Goal: Task Accomplishment & Management: Use online tool/utility

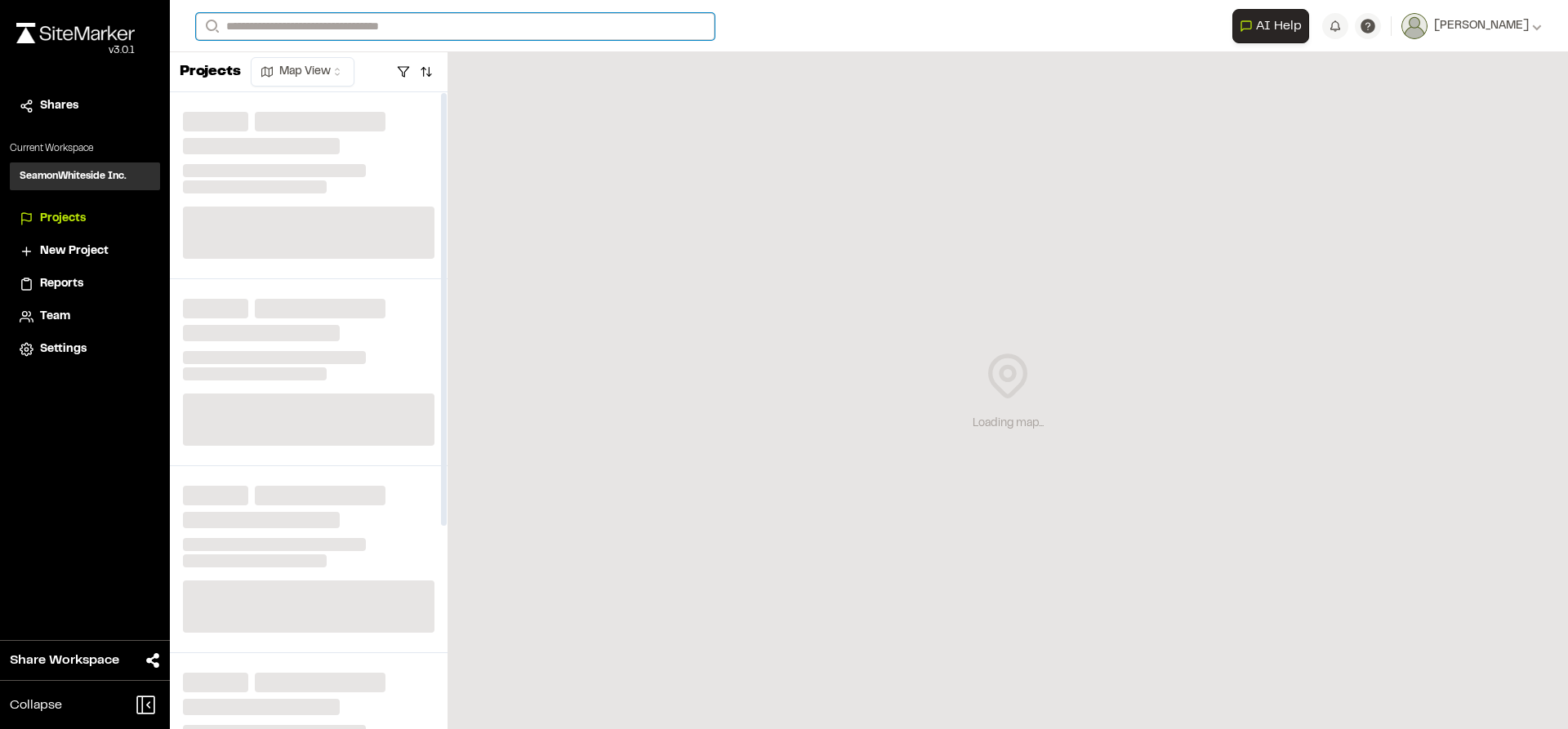
click at [361, 28] on input "Search" at bounding box center [455, 27] width 518 height 27
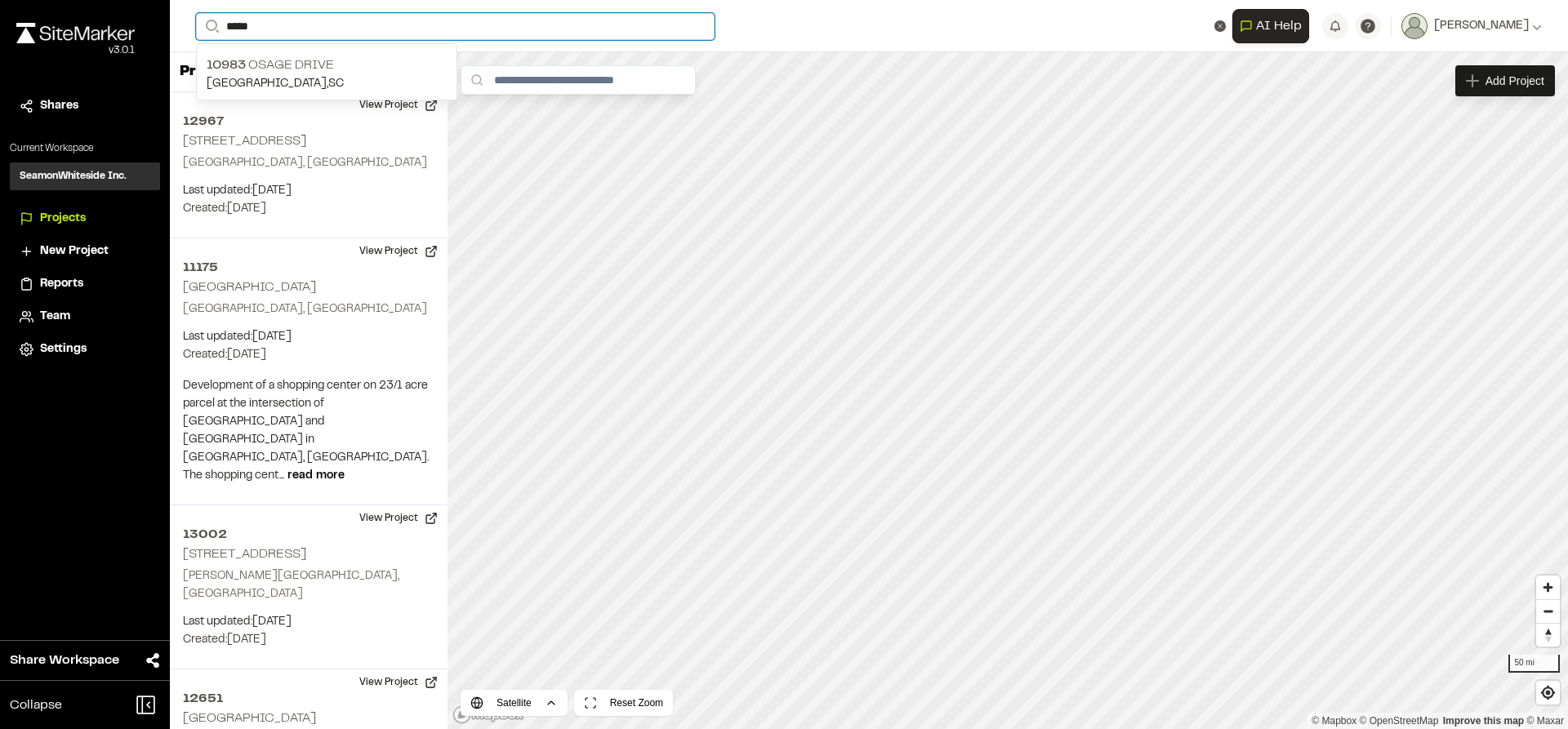
click at [350, 27] on input "*****" at bounding box center [455, 27] width 518 height 27
type input "********"
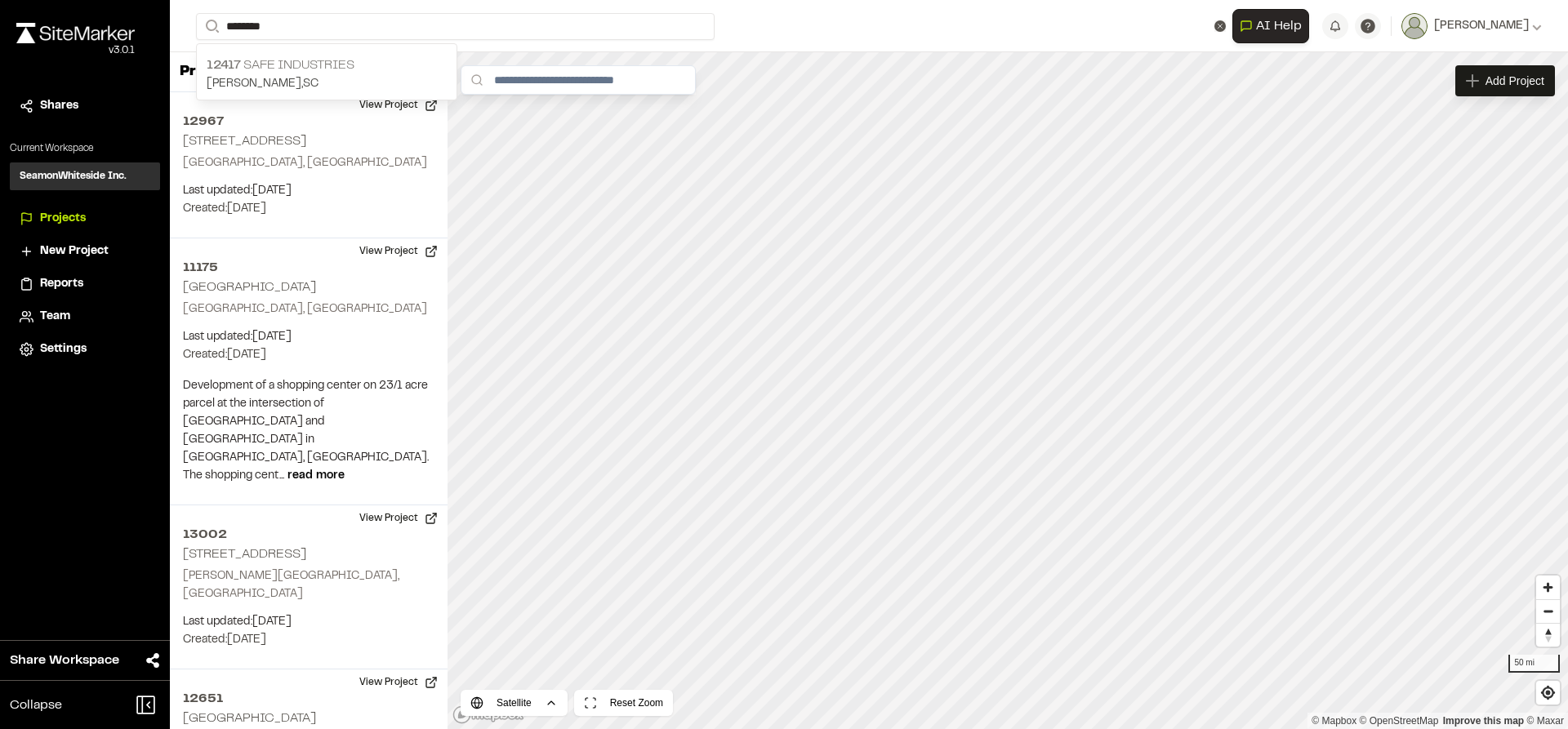
click at [309, 58] on p "12417 Safe Industries" at bounding box center [327, 65] width 240 height 19
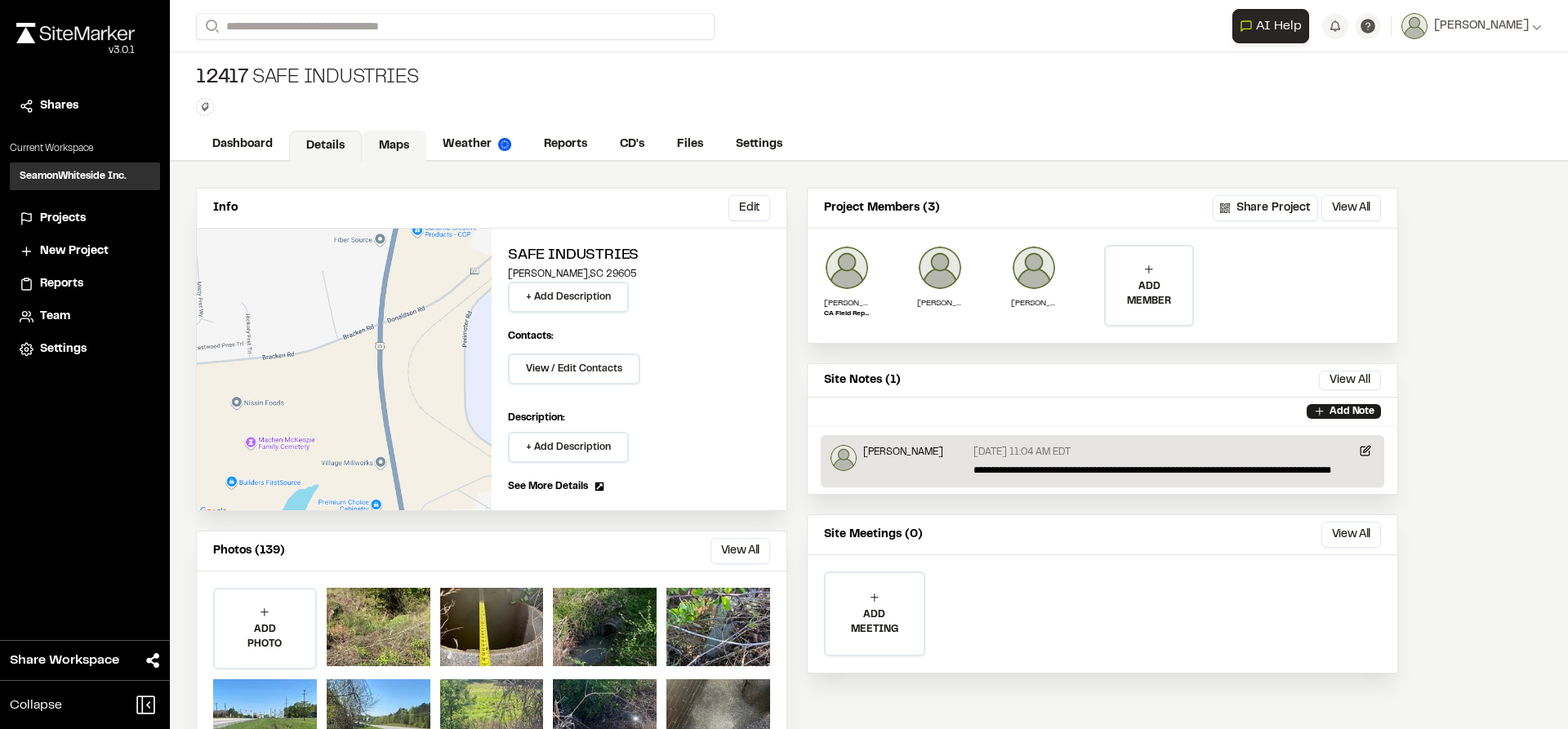
click at [391, 143] on link "Maps" at bounding box center [394, 146] width 64 height 31
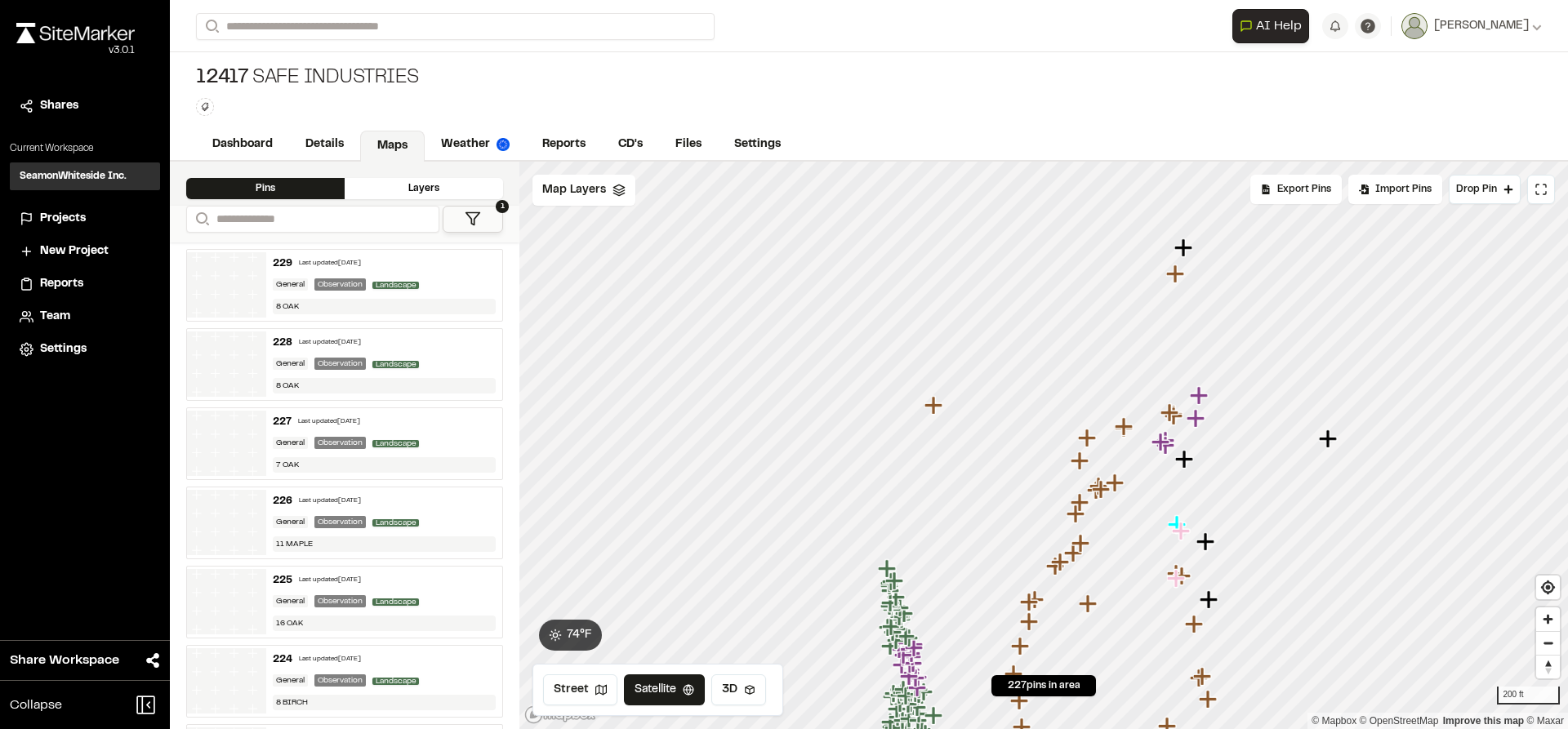
click at [474, 214] on icon at bounding box center [473, 219] width 17 height 17
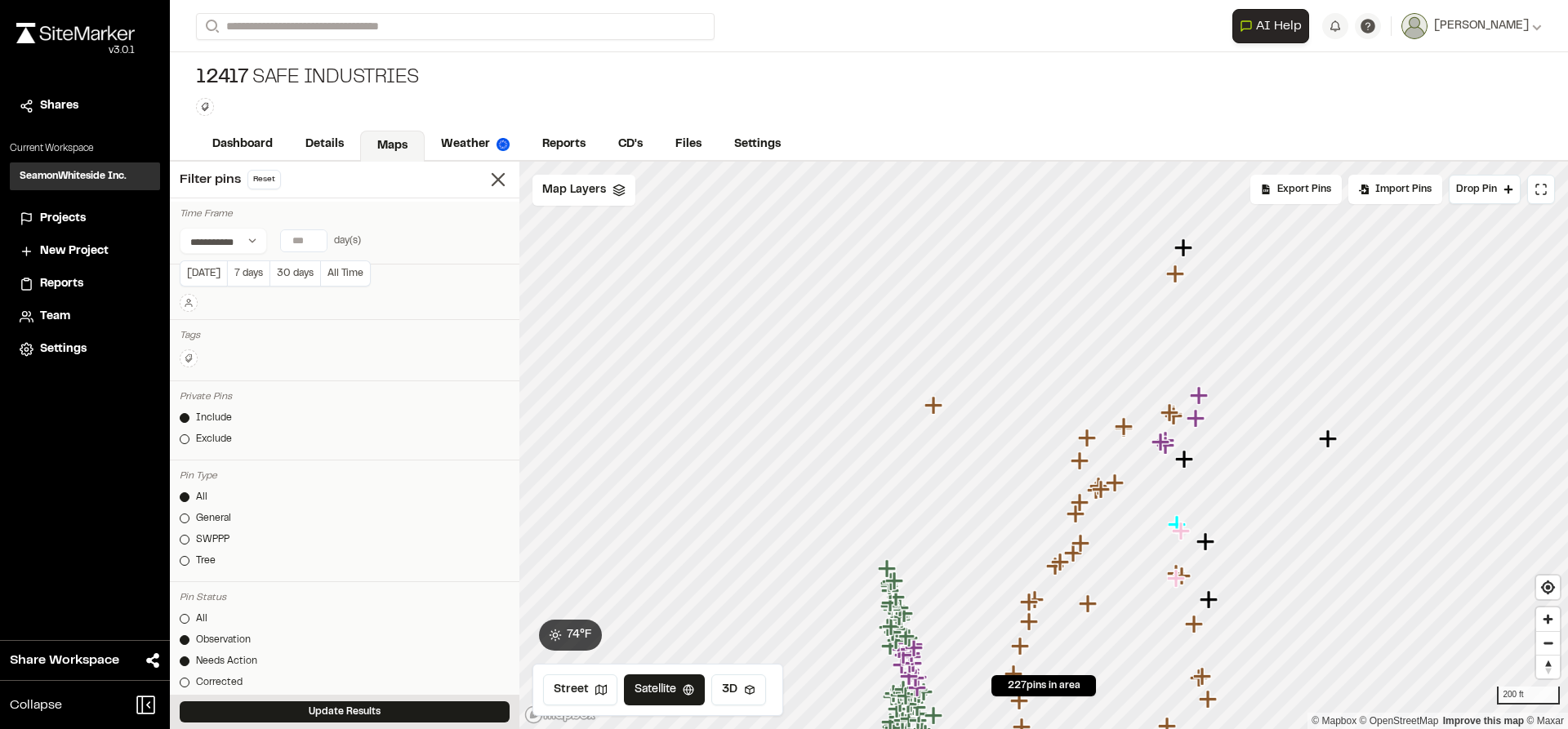
click at [293, 242] on input "number" at bounding box center [304, 240] width 46 height 21
type input "*"
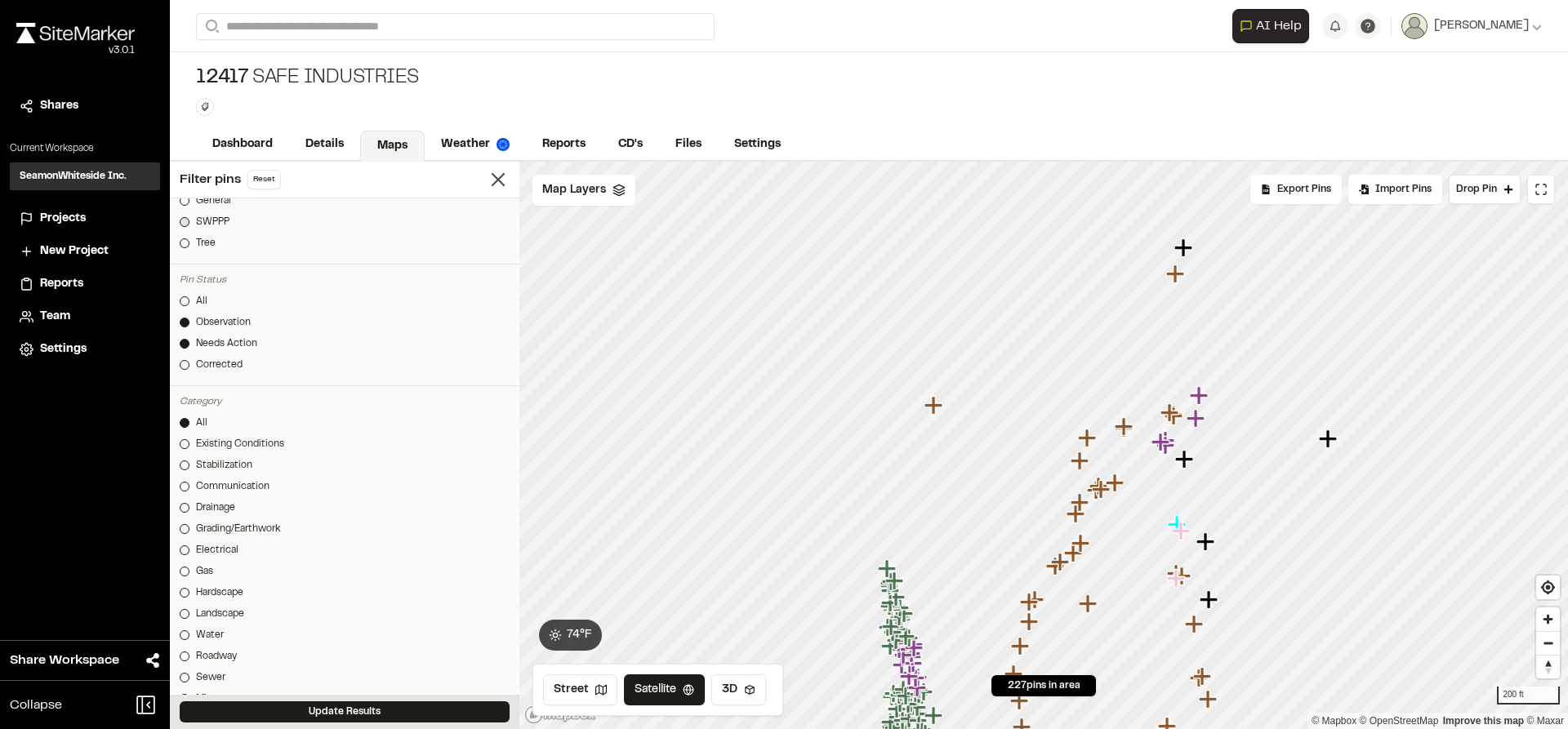
scroll to position [326, 0]
type input "*"
click at [183, 496] on div at bounding box center [184, 499] width 10 height 10
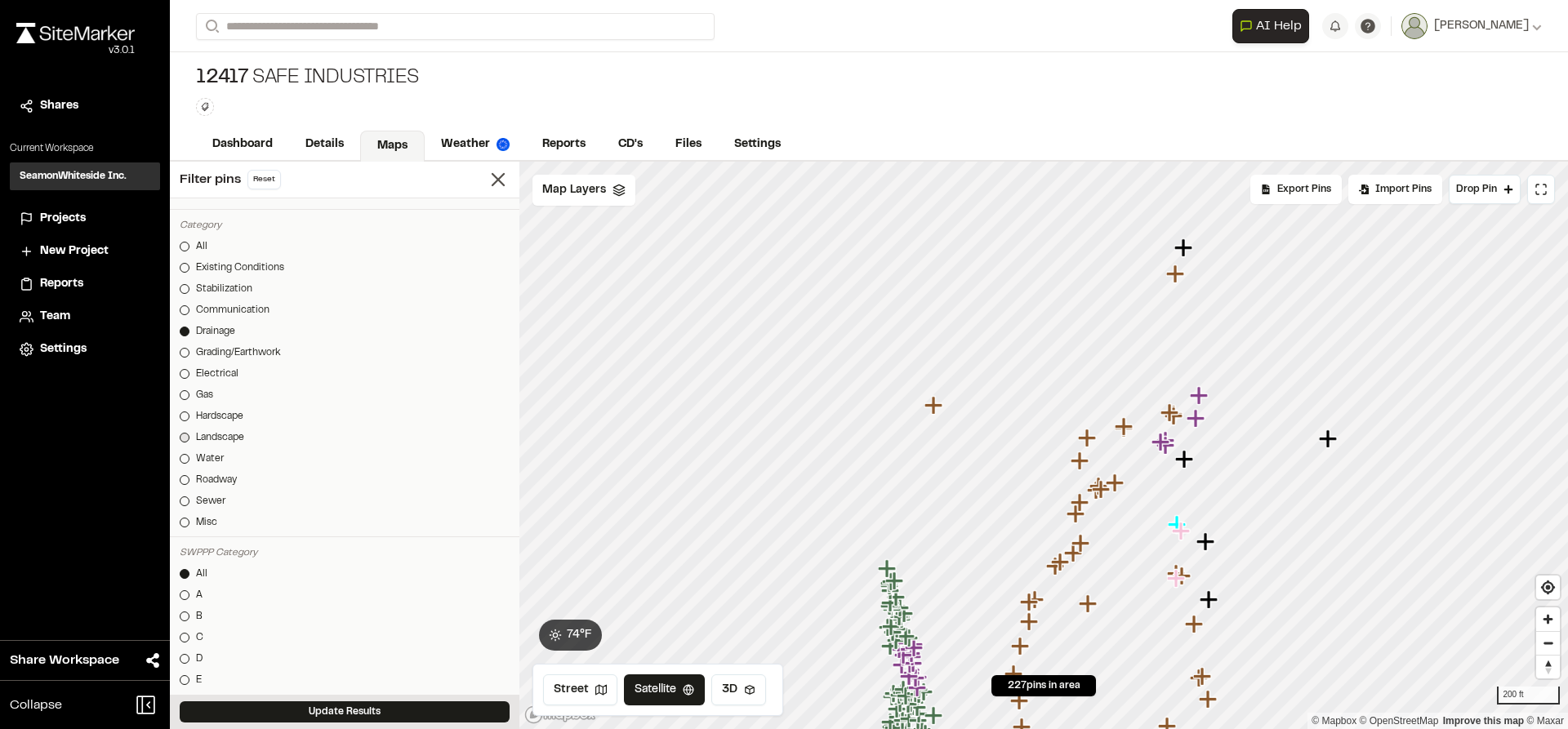
scroll to position [571, 0]
click at [184, 367] on div "All Existing Conditions Stabilization Communication Drainage Grading/Earthwork …" at bounding box center [344, 310] width 330 height 297
click at [184, 362] on div at bounding box center [184, 360] width 10 height 10
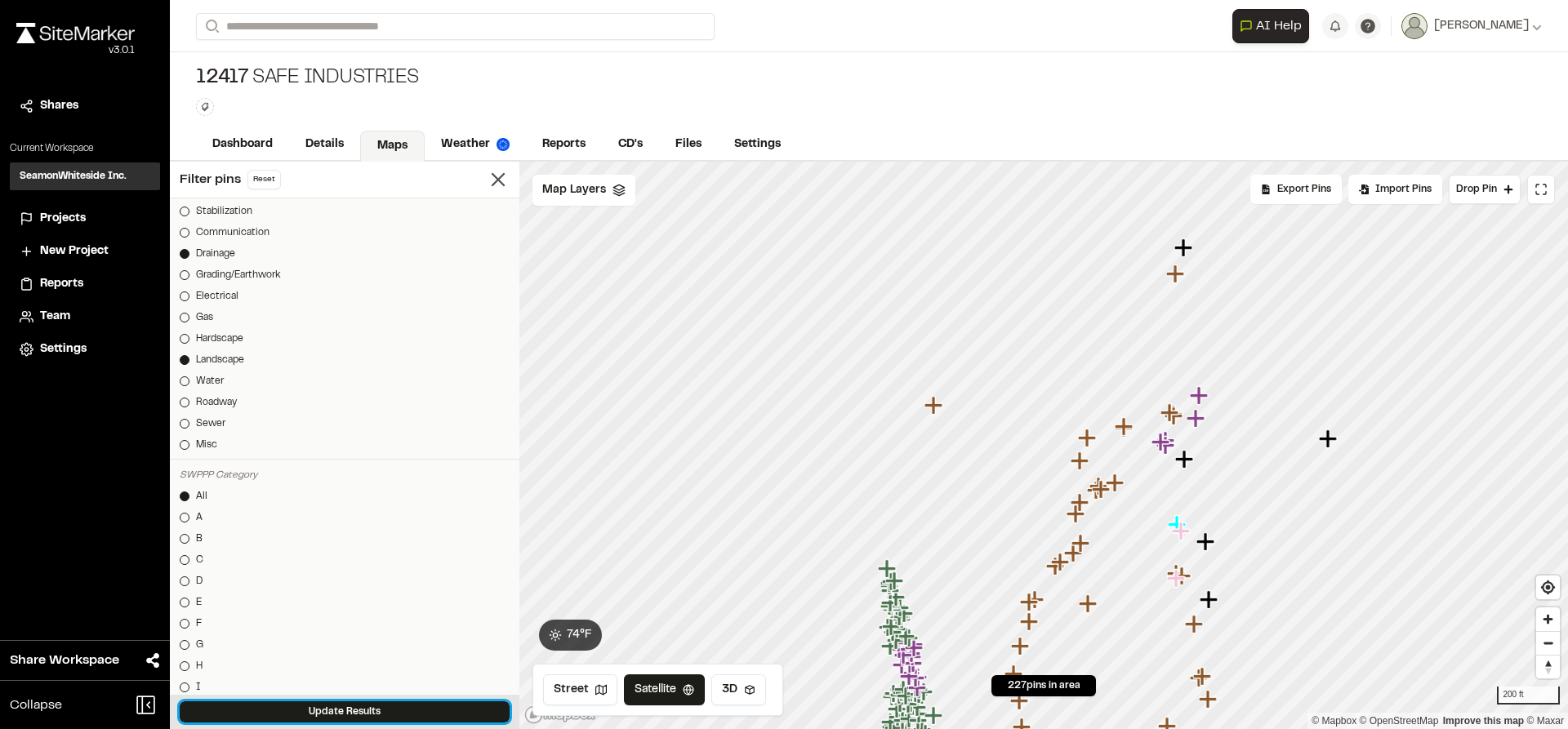
click at [341, 705] on button "Update Results" at bounding box center [344, 711] width 330 height 21
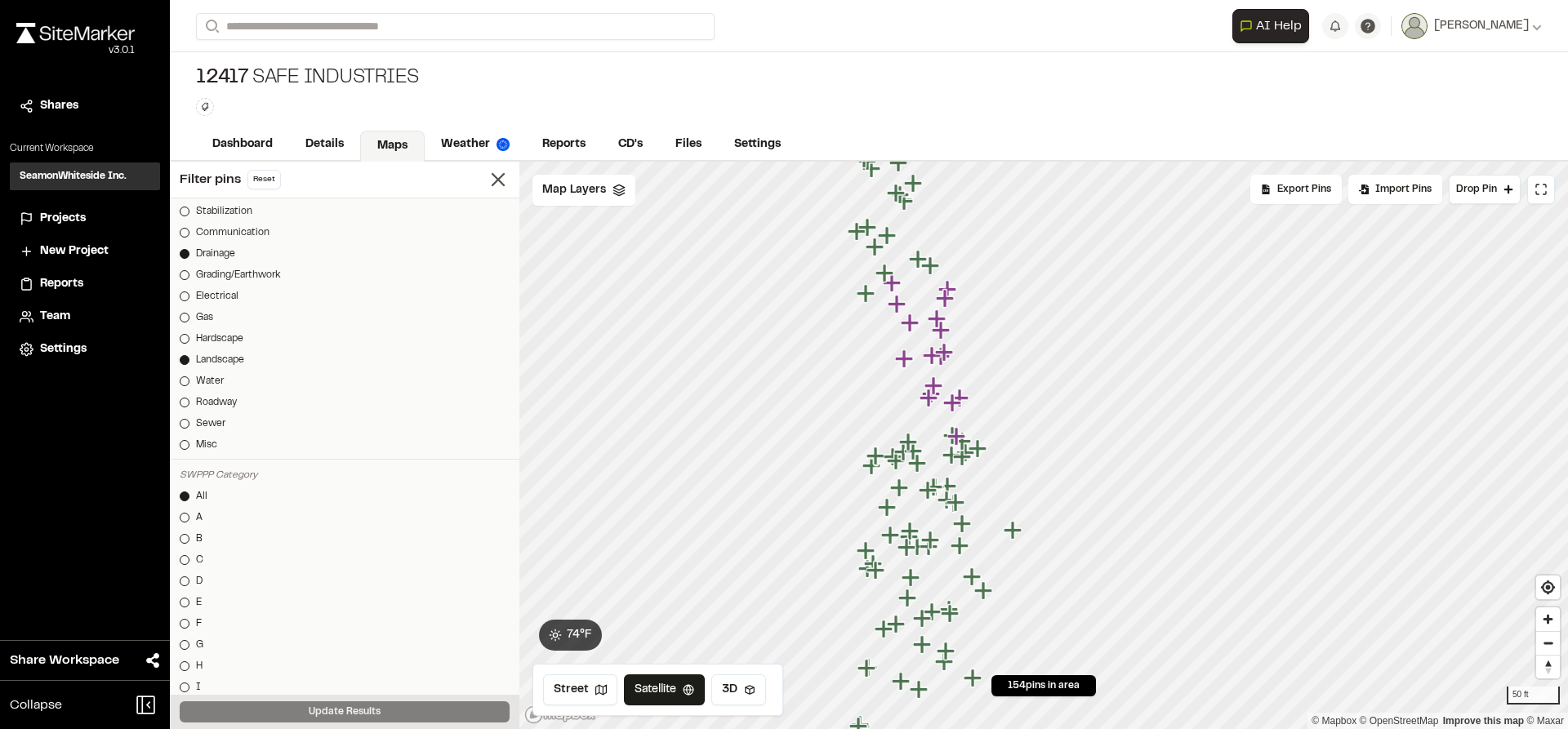
click at [959, 439] on icon "Map marker" at bounding box center [956, 436] width 18 height 18
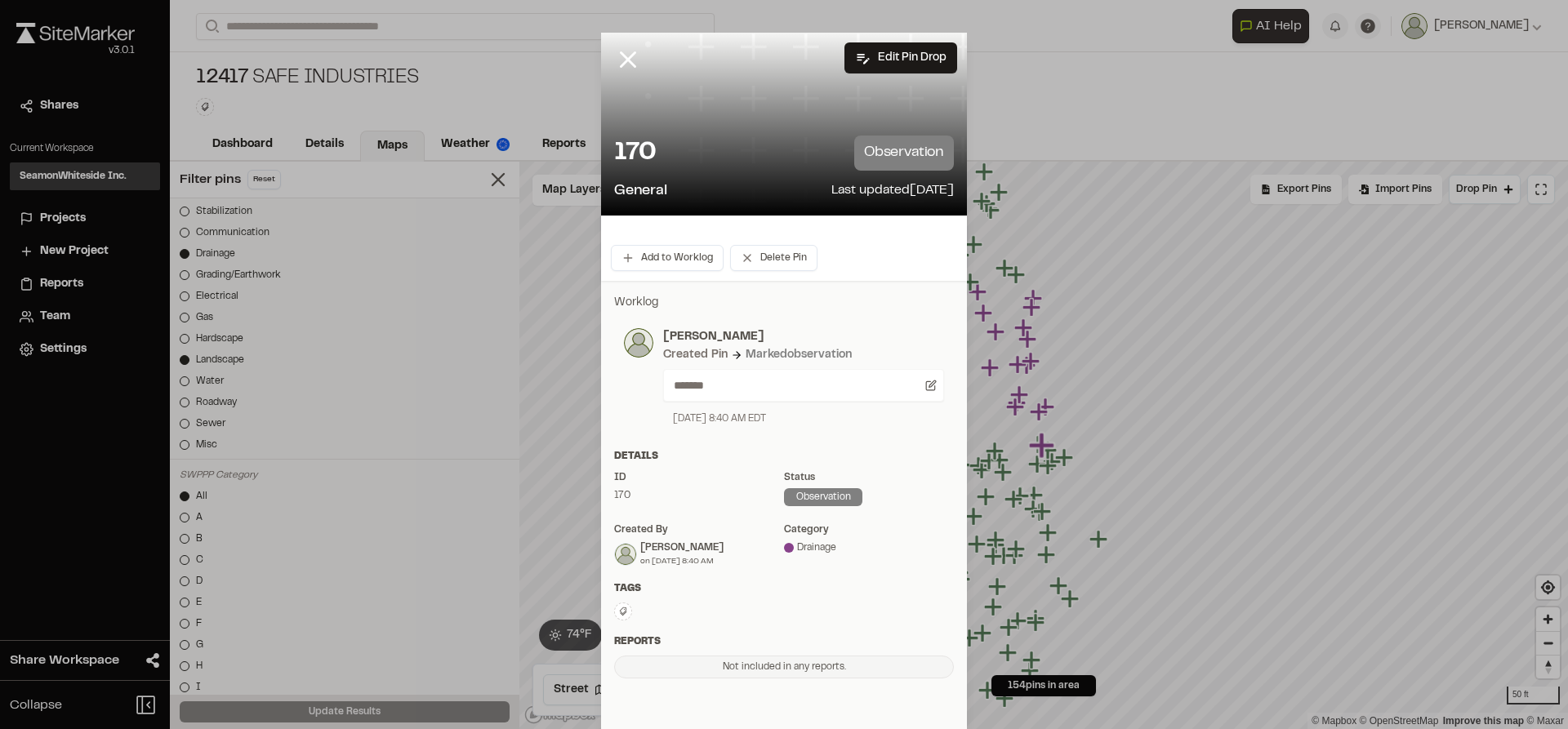
click at [624, 63] on line at bounding box center [628, 60] width 14 height 14
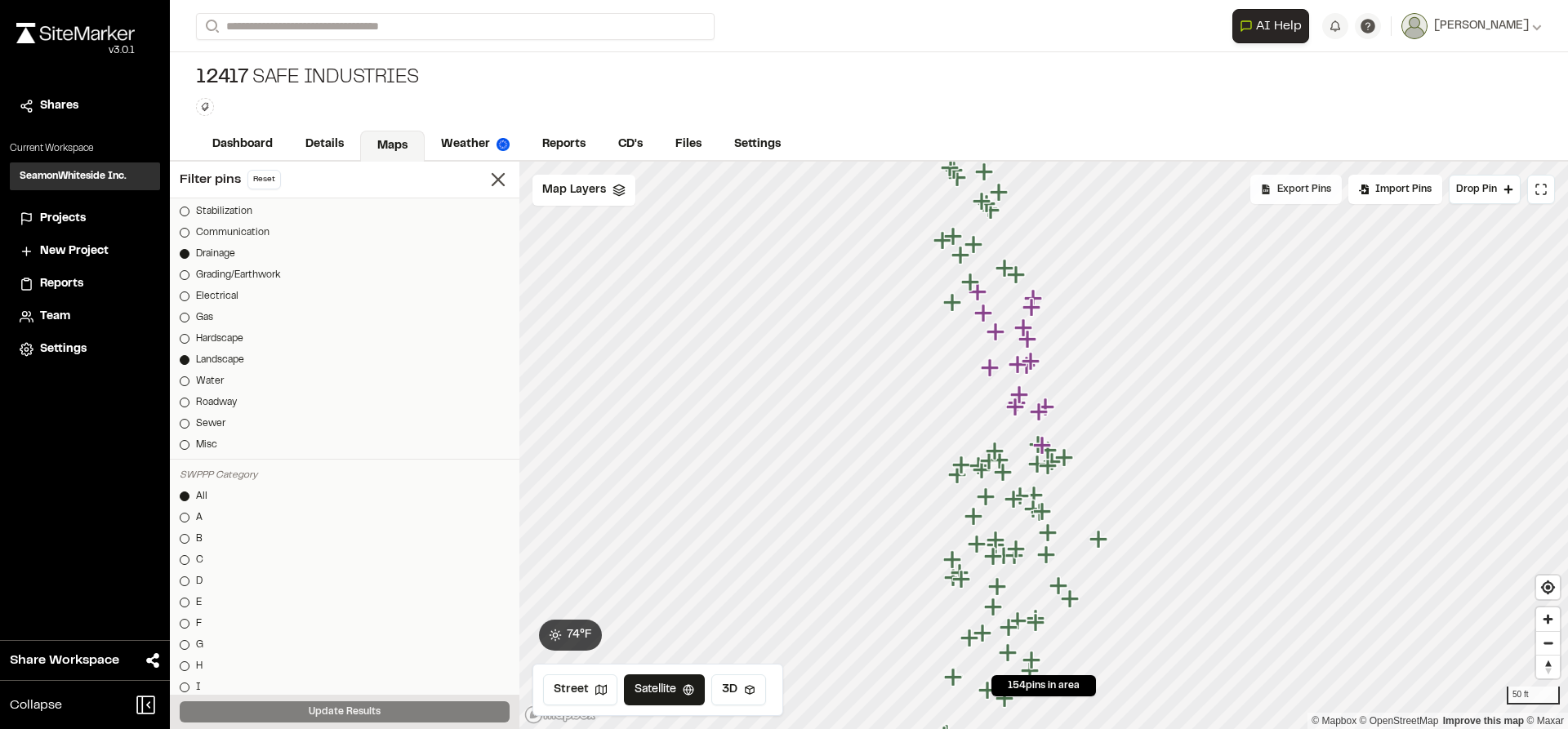
click at [1302, 193] on span "Export Pins" at bounding box center [1303, 189] width 54 height 15
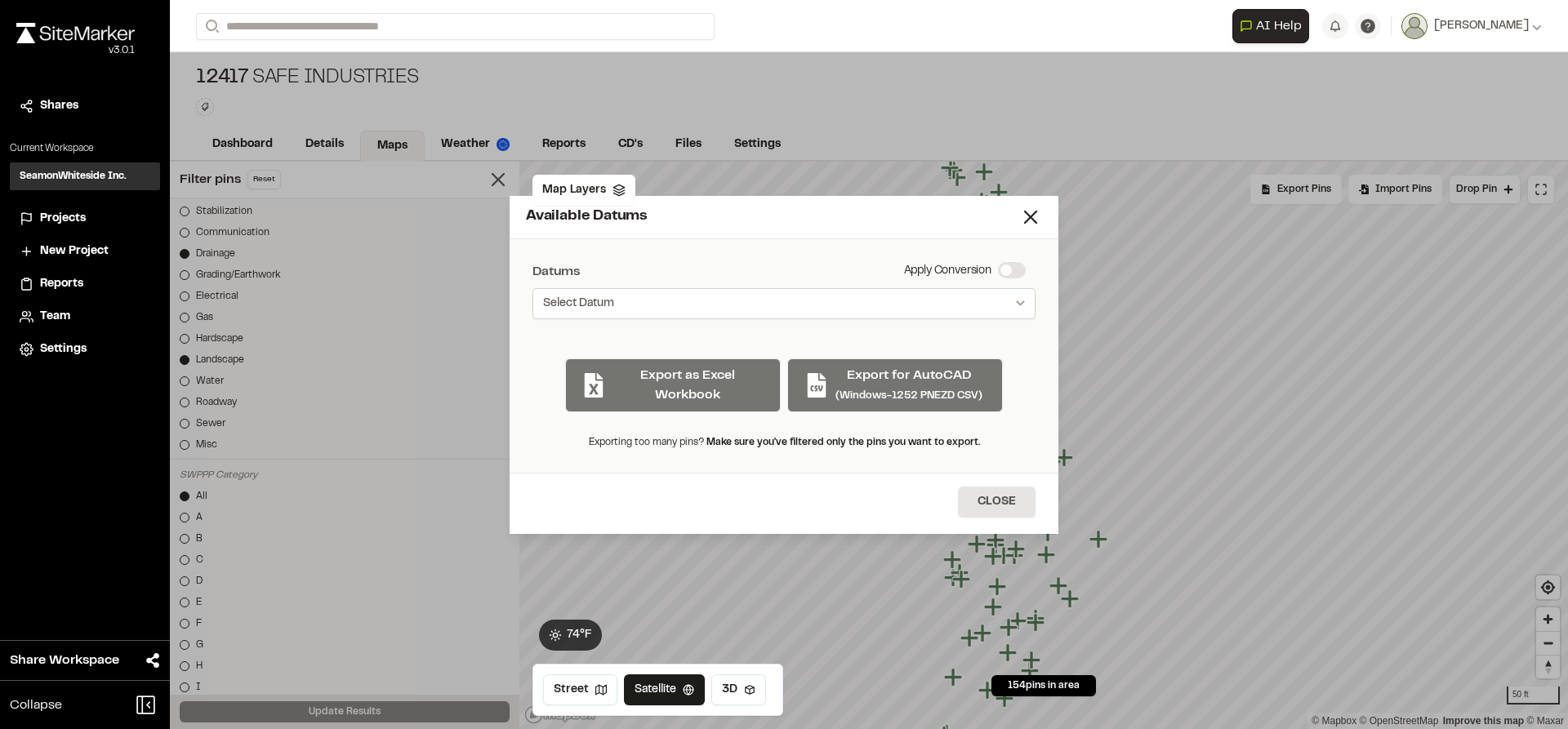
click at [1016, 305] on icon "Select date range" at bounding box center [1020, 303] width 9 height 6
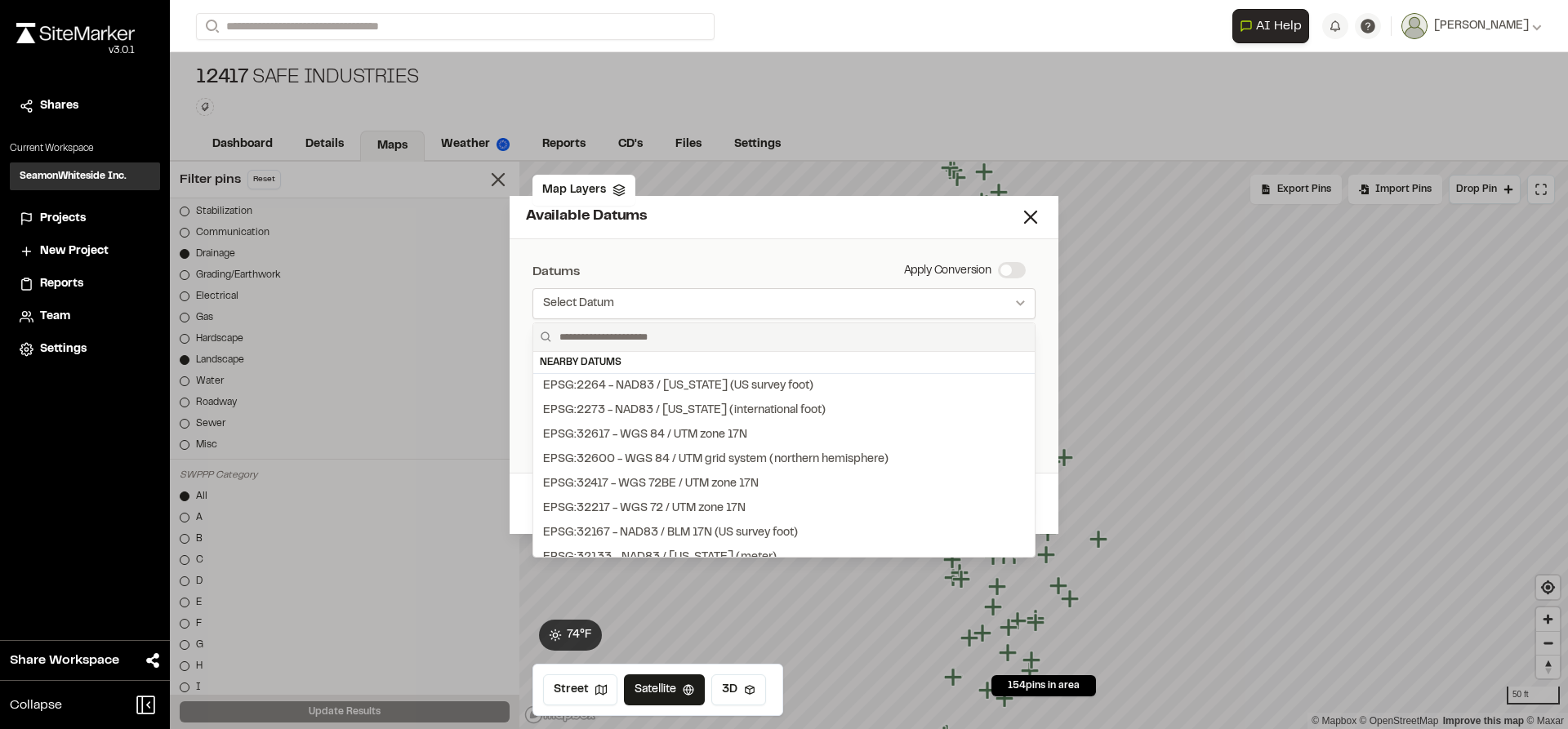
click at [1019, 309] on div at bounding box center [784, 364] width 1568 height 729
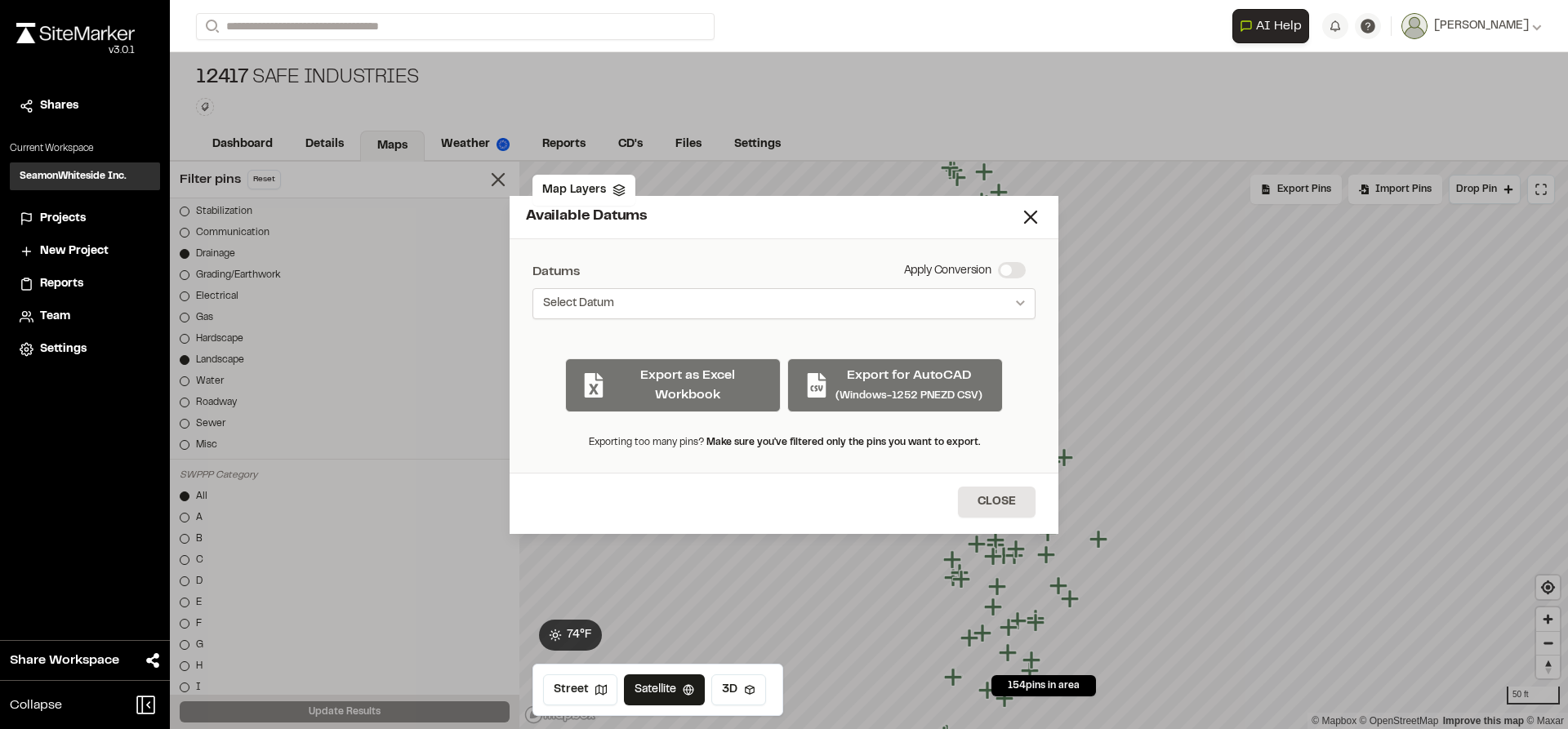
click at [1011, 299] on button "Select Datum" at bounding box center [784, 303] width 503 height 31
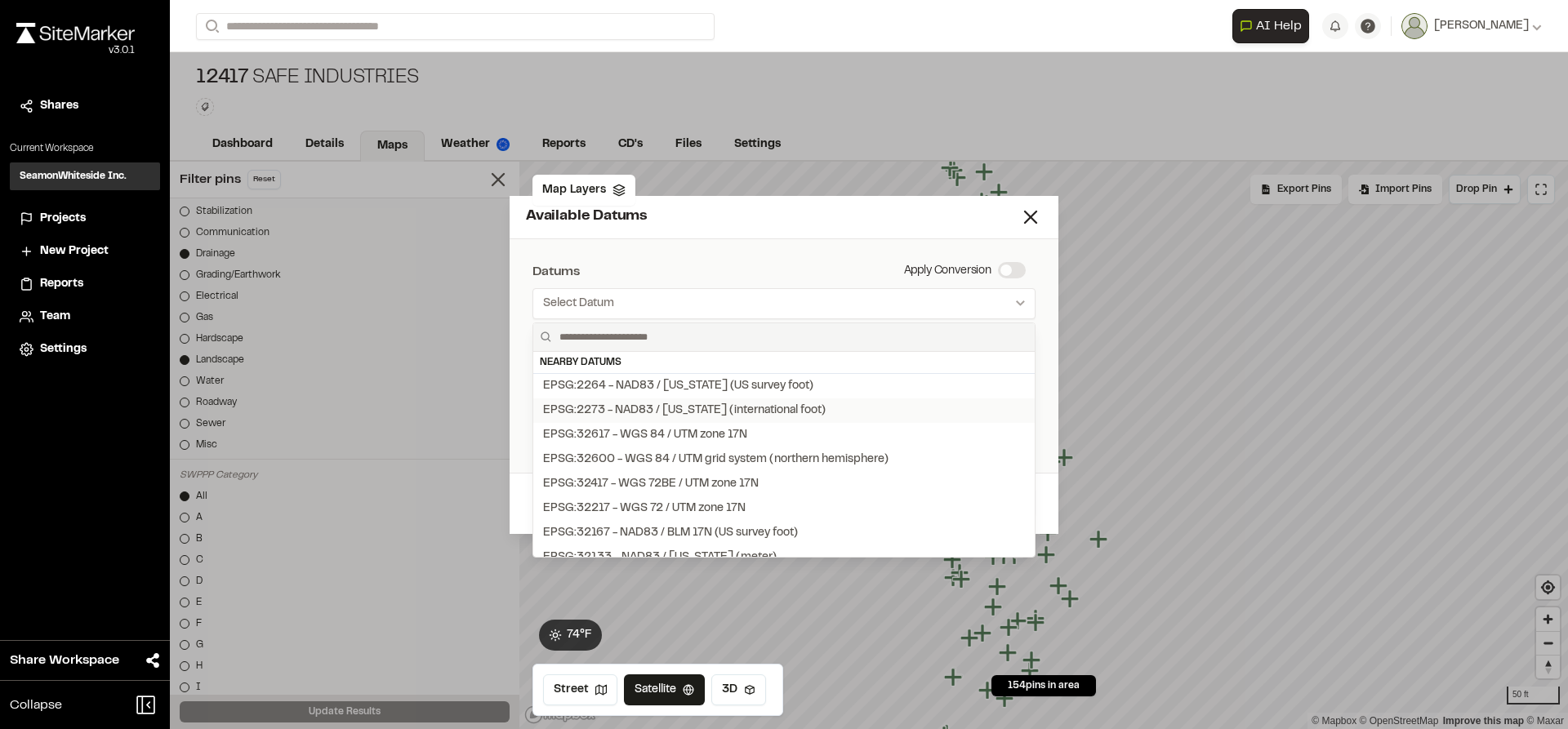
click at [771, 409] on div "EPSG:2273 - NAD83 / [US_STATE] (international foot)" at bounding box center [684, 410] width 283 height 18
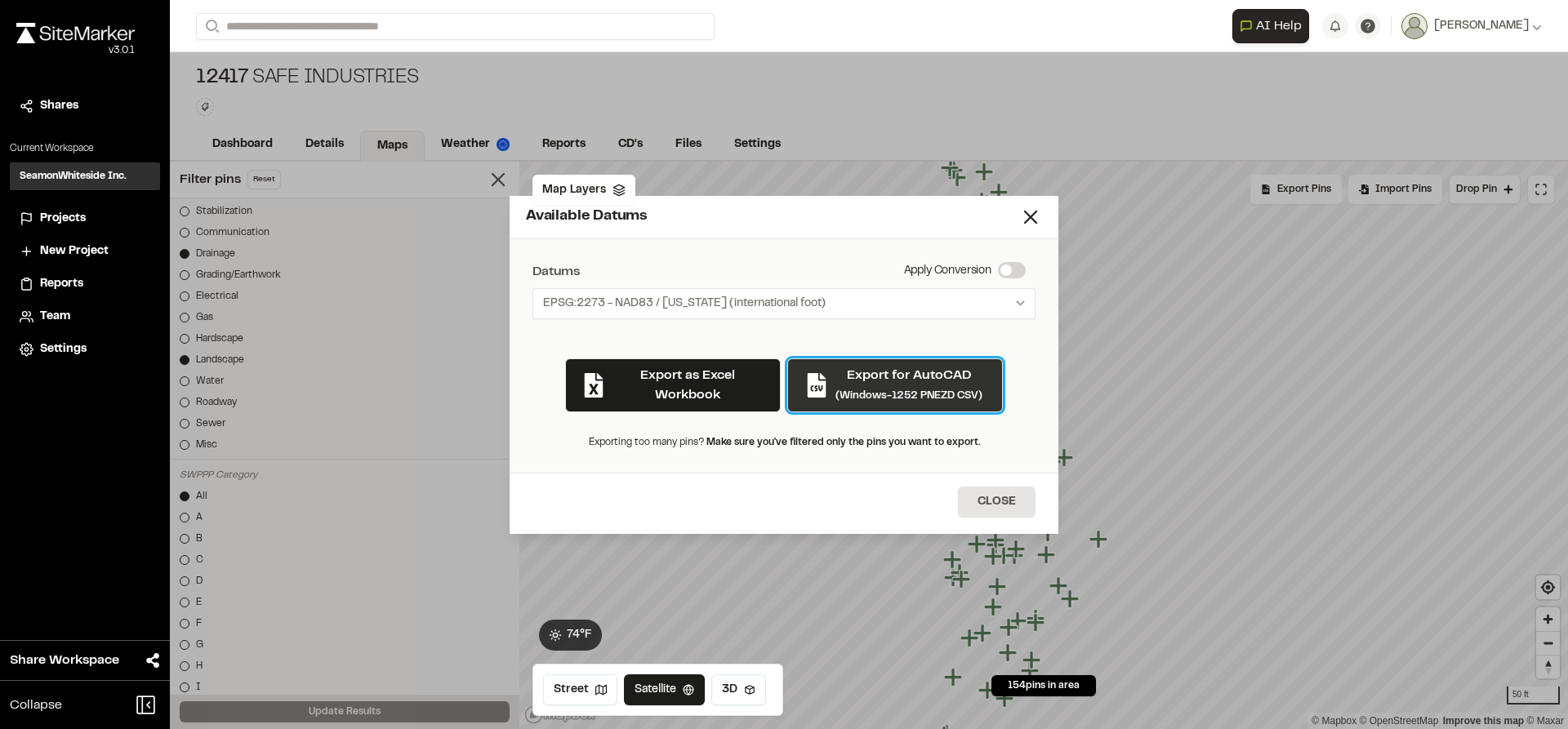
click at [898, 380] on p "Export for AutoCAD" at bounding box center [909, 375] width 147 height 19
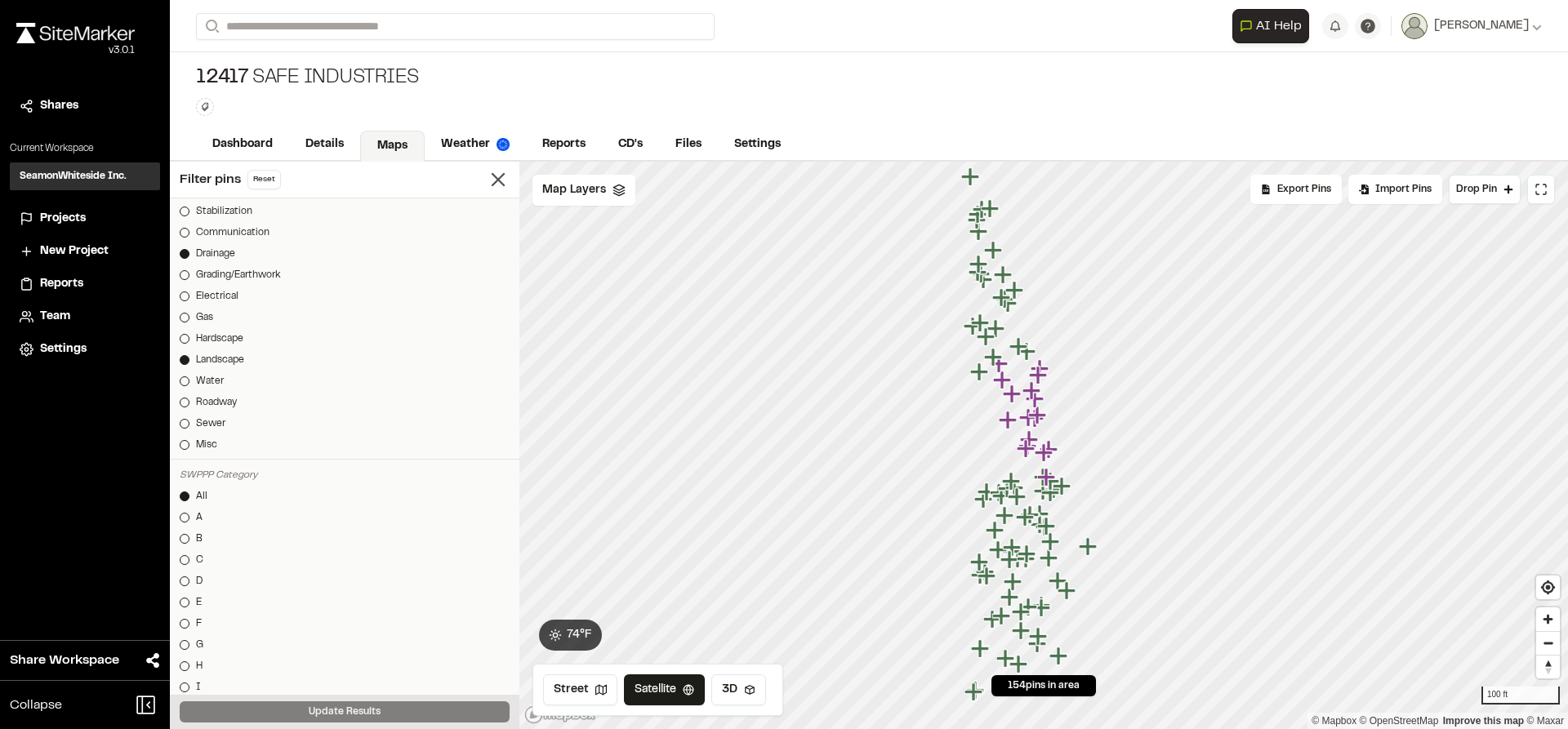
drag, startPoint x: 1077, startPoint y: 578, endPoint x: 1040, endPoint y: 335, distance: 245.8
click at [1057, 581] on icon "Map marker" at bounding box center [1067, 591] width 21 height 21
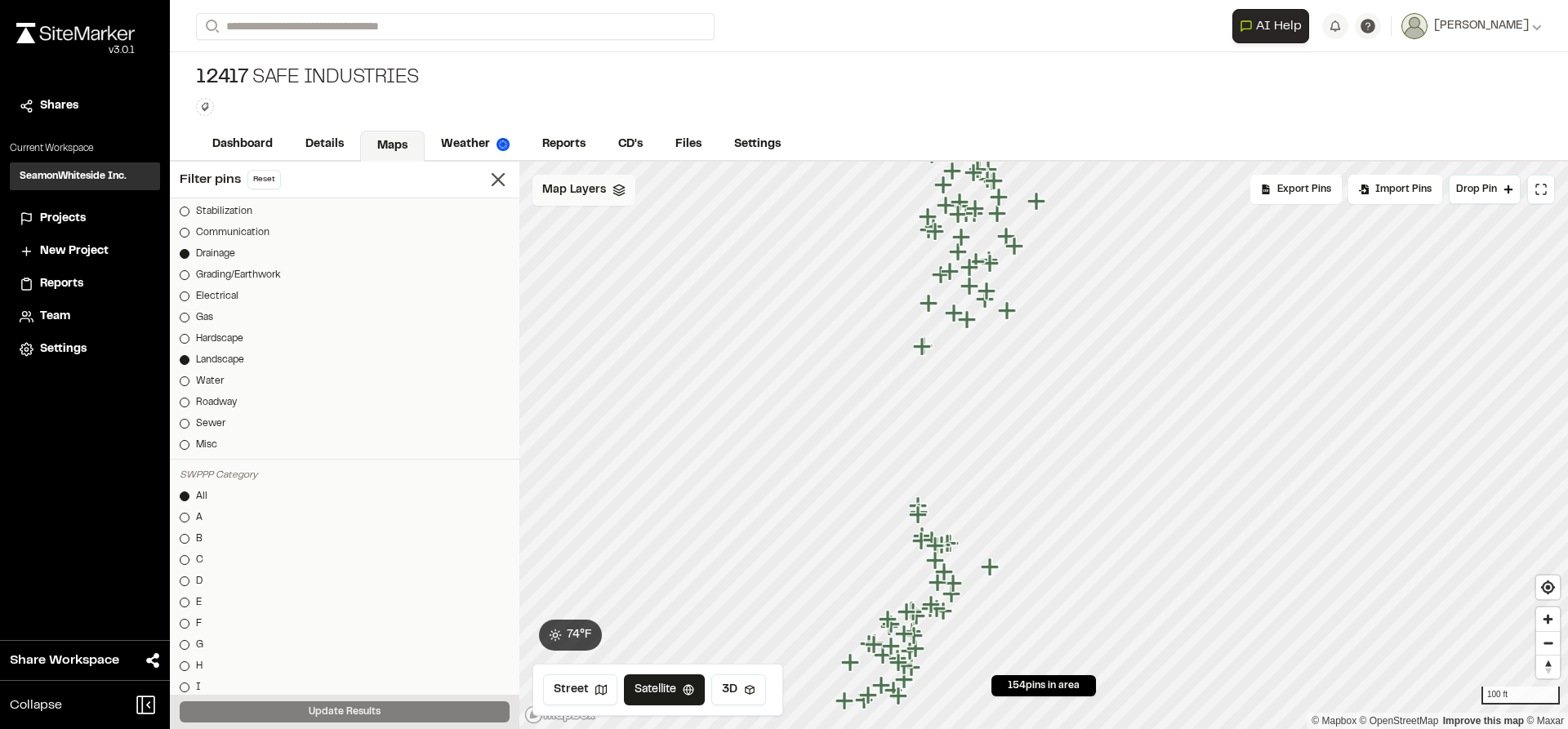
click at [577, 181] on span "Map Layers" at bounding box center [574, 190] width 63 height 18
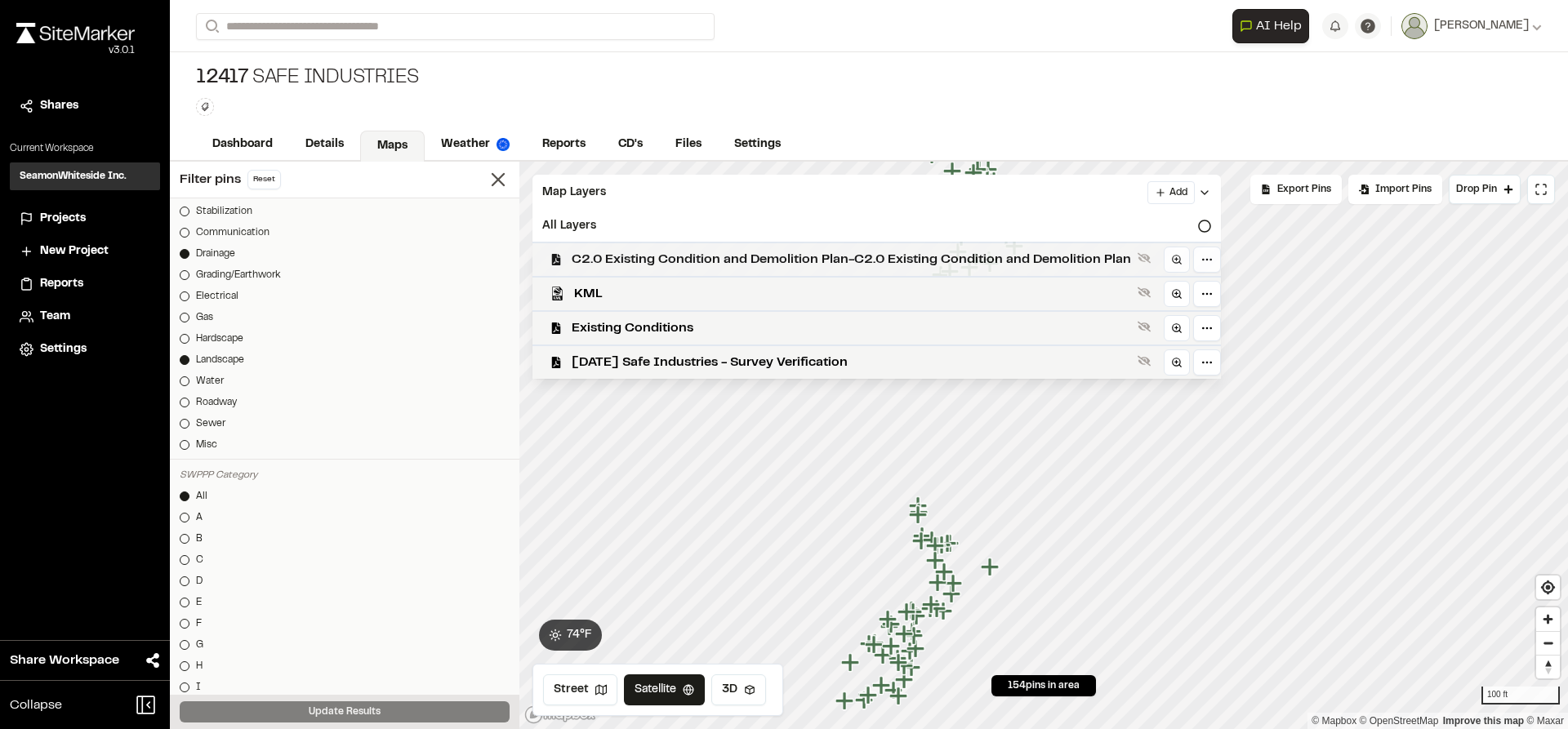
click at [621, 254] on span "C2.0 Existing Condition and Demolition Plan-C2.0 Existing Condition and Demolit…" at bounding box center [851, 259] width 559 height 19
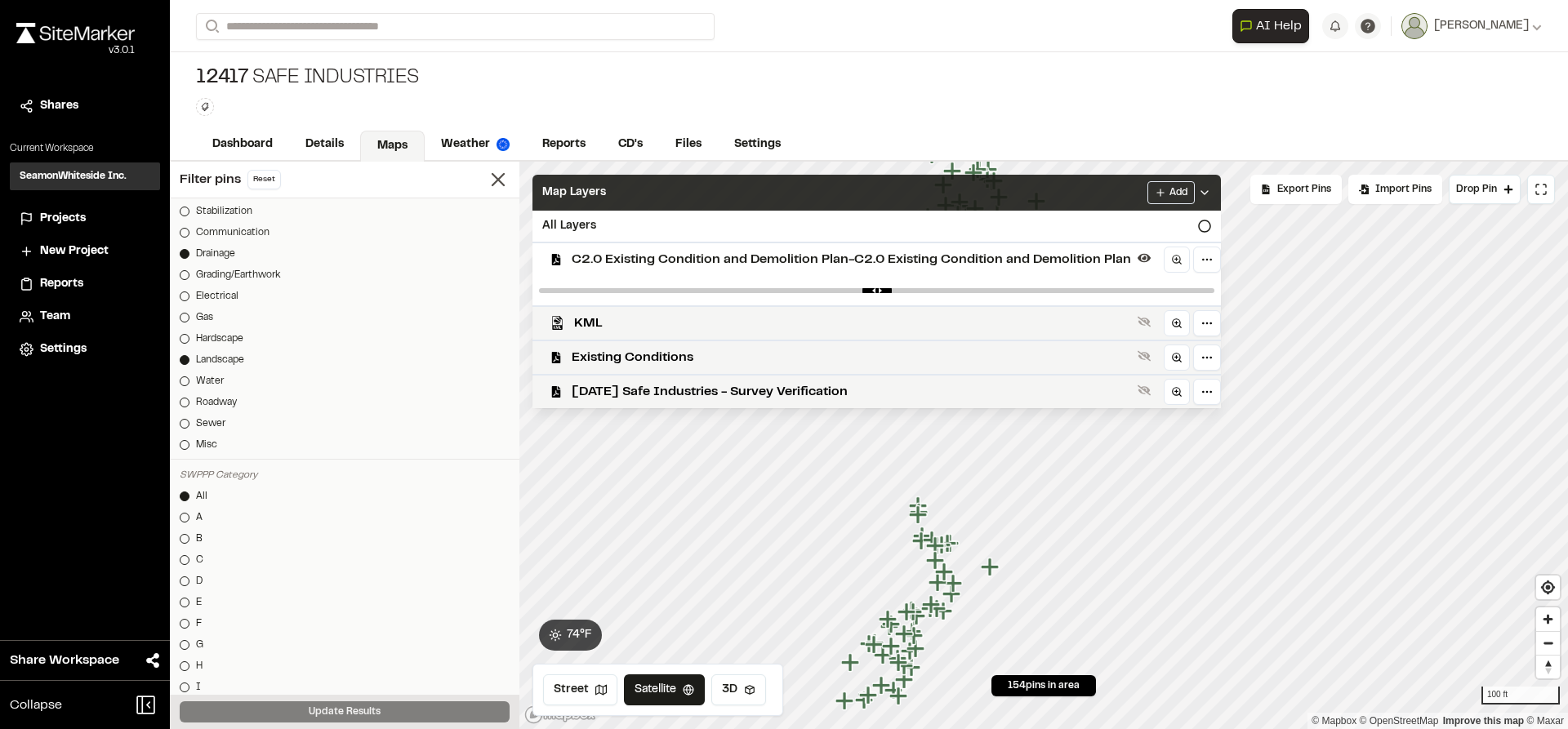
click at [1198, 186] on icon at bounding box center [1205, 193] width 13 height 13
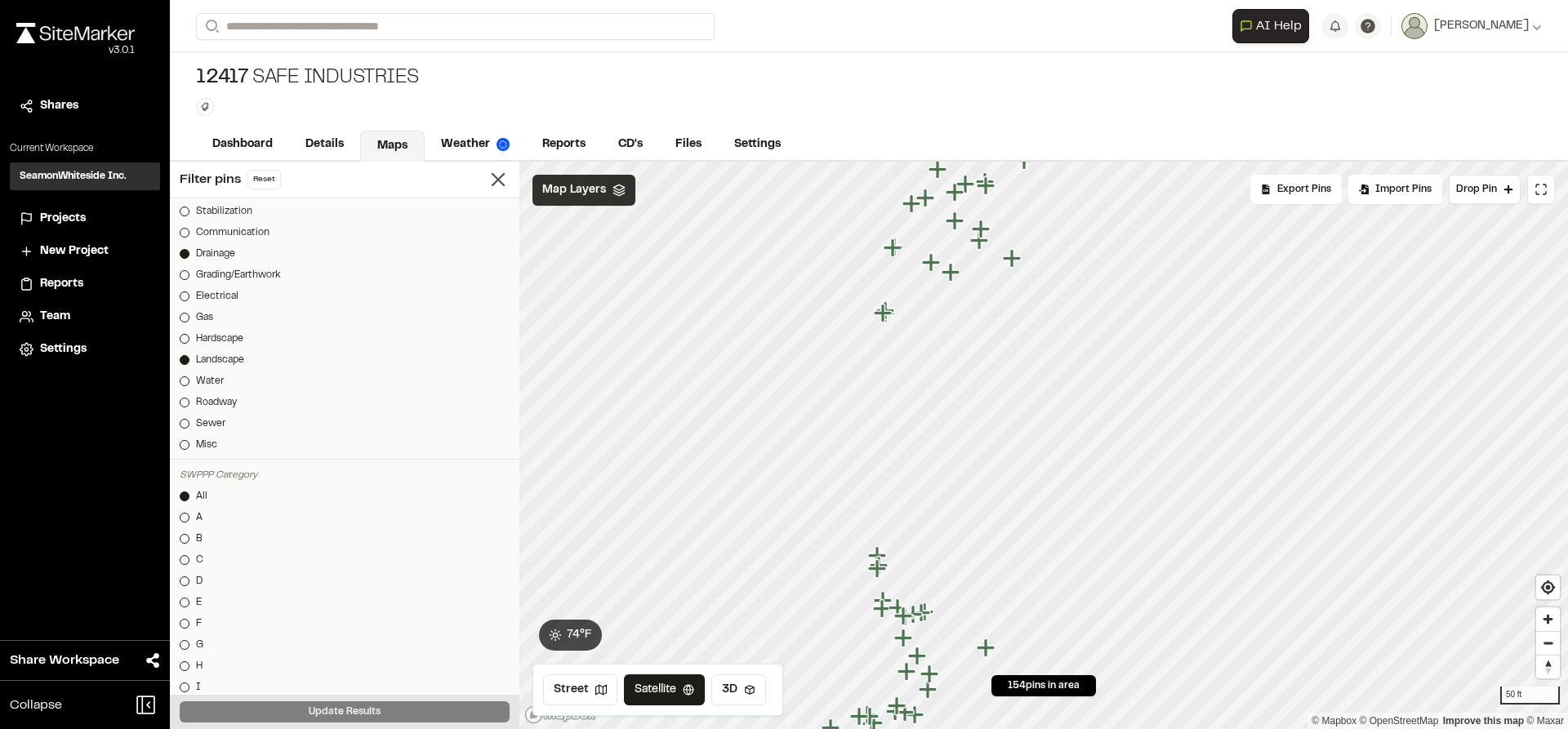
click at [587, 192] on span "Map Layers" at bounding box center [574, 190] width 63 height 18
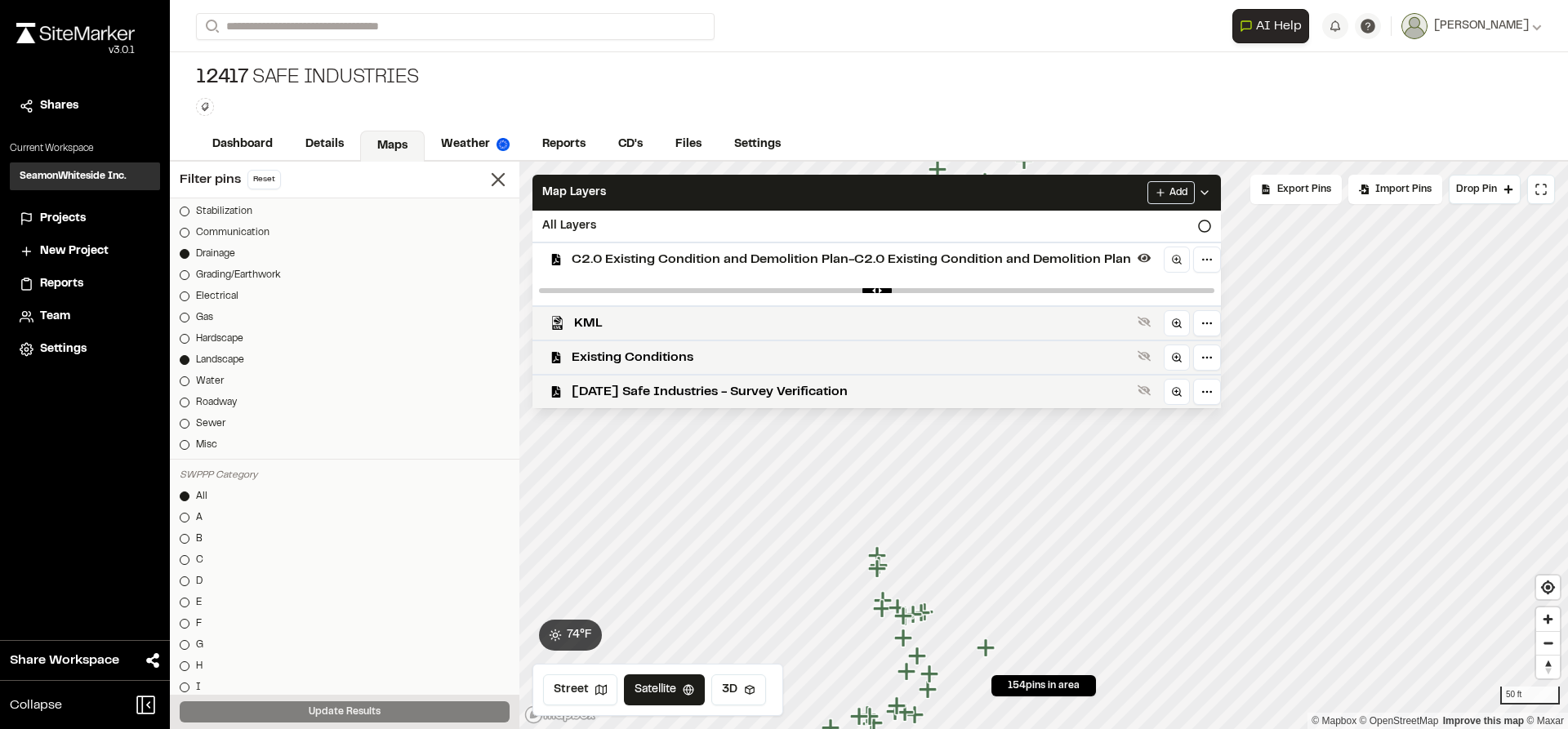
click at [1205, 190] on icon at bounding box center [1205, 193] width 13 height 13
